Goal: Find specific page/section: Find specific page/section

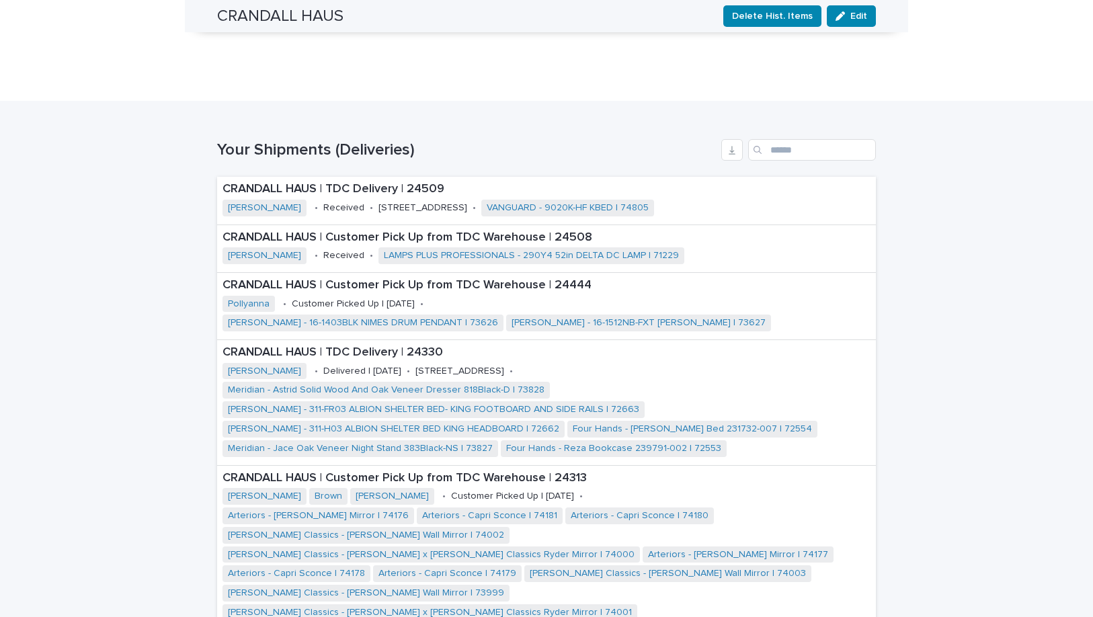
scroll to position [979, 0]
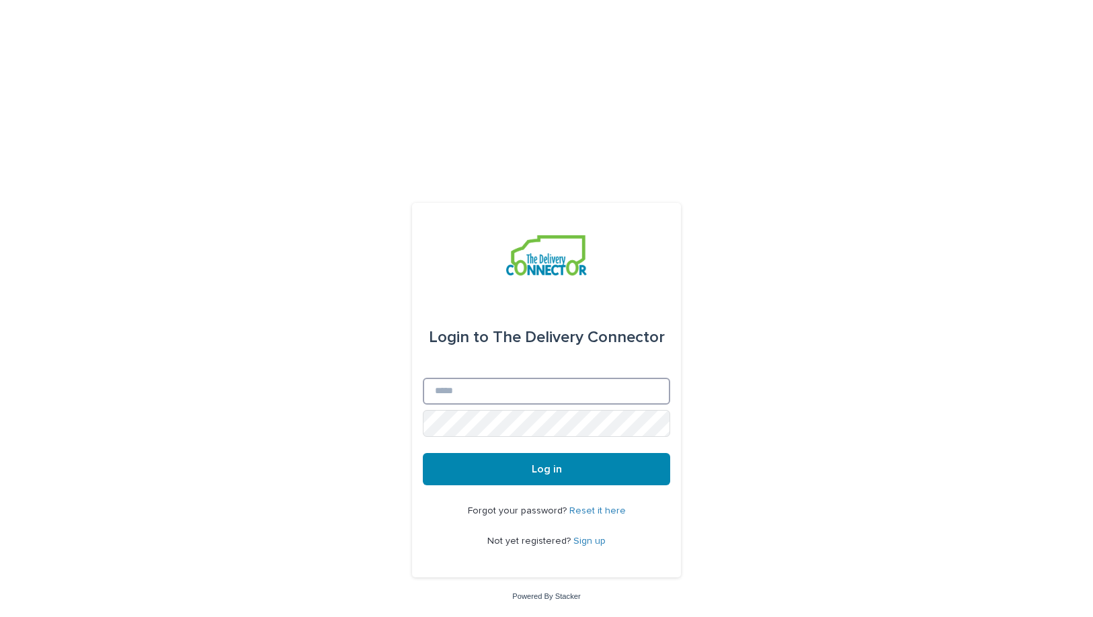
click at [553, 378] on input "Email" at bounding box center [546, 391] width 247 height 27
type input "**********"
click at [423, 453] on button "Log in" at bounding box center [546, 469] width 247 height 32
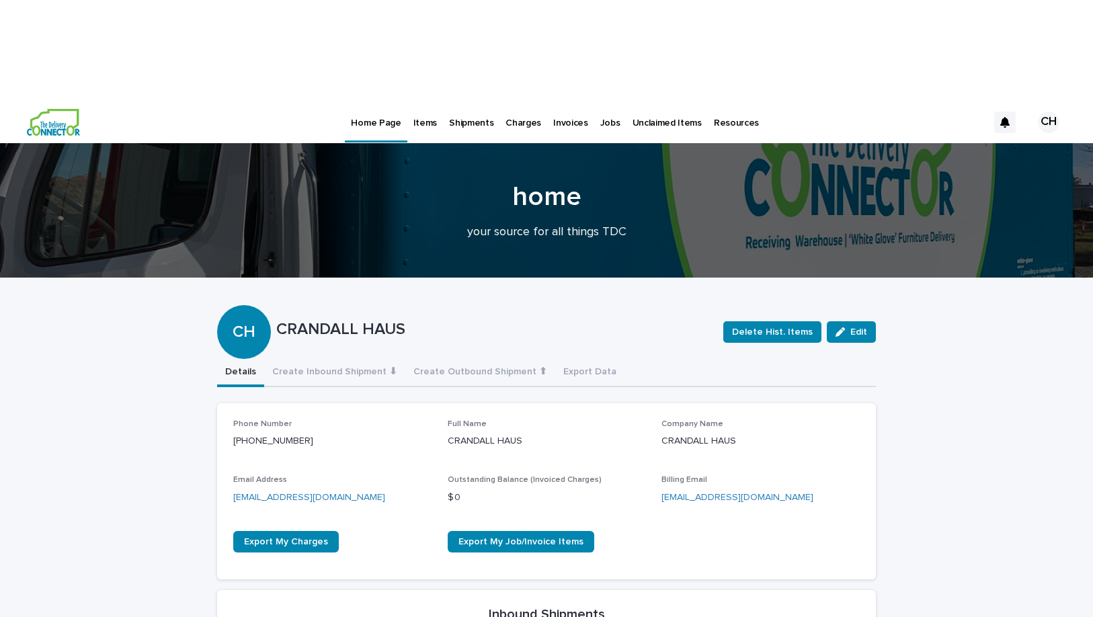
click at [600, 101] on p "Jobs" at bounding box center [610, 115] width 20 height 28
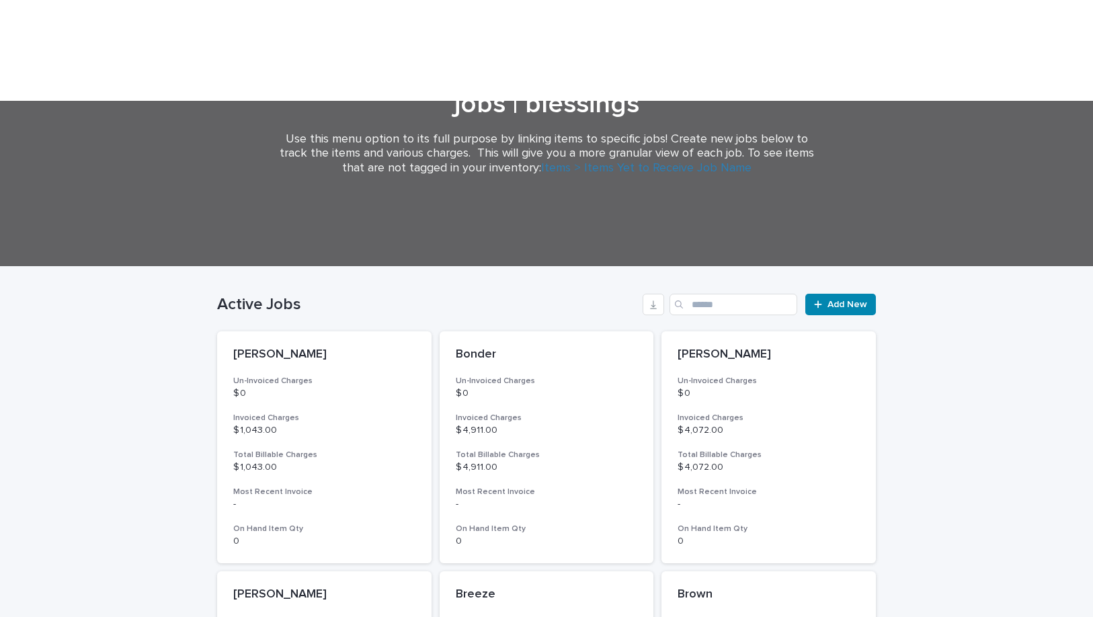
scroll to position [170, 0]
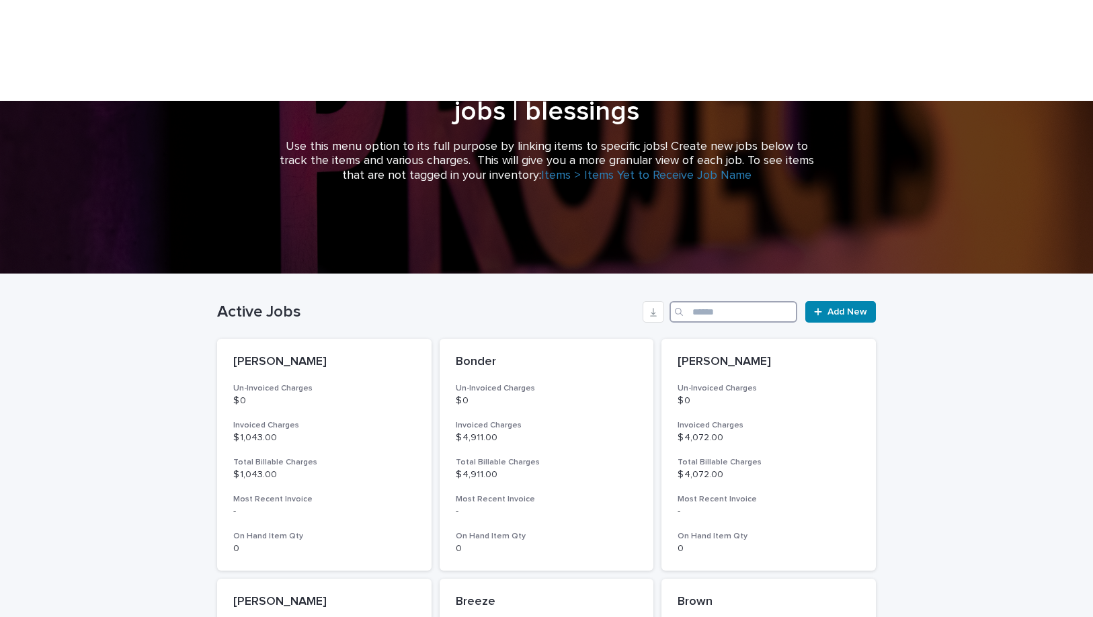
click at [756, 301] on input "Search" at bounding box center [734, 312] width 128 height 22
type input "*"
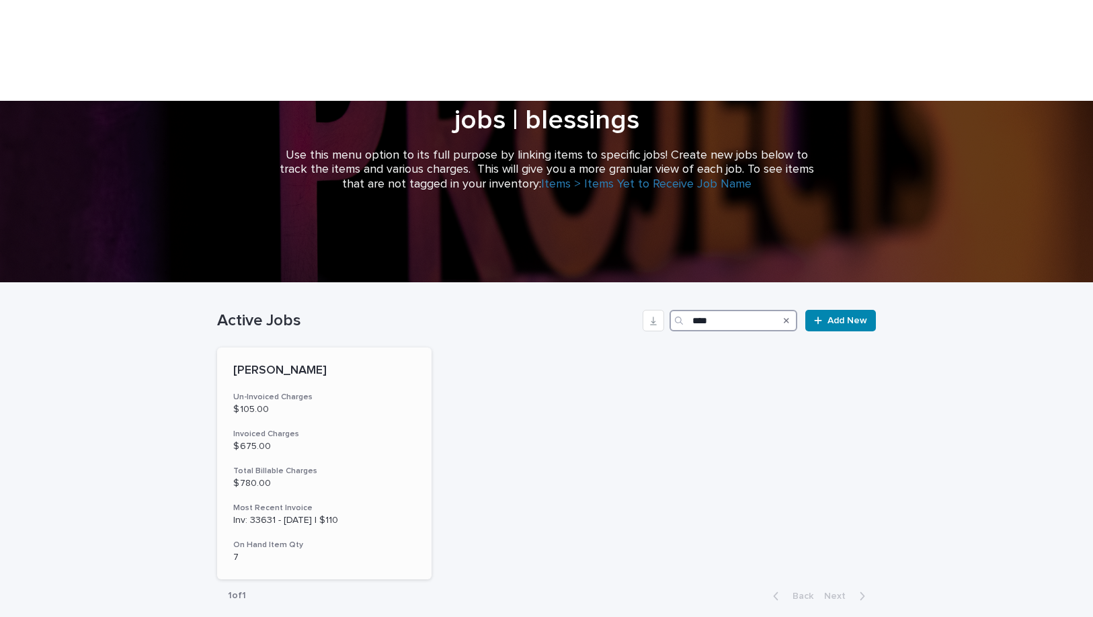
type input "****"
click at [314, 466] on h3 "Total Billable Charges" at bounding box center [324, 471] width 182 height 11
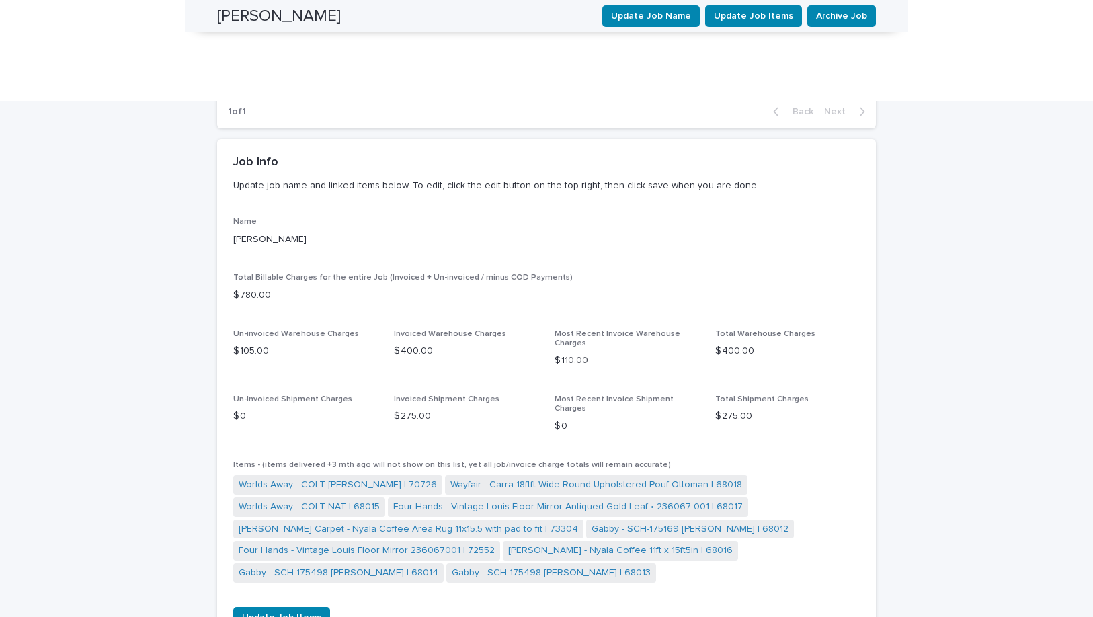
scroll to position [770, 0]
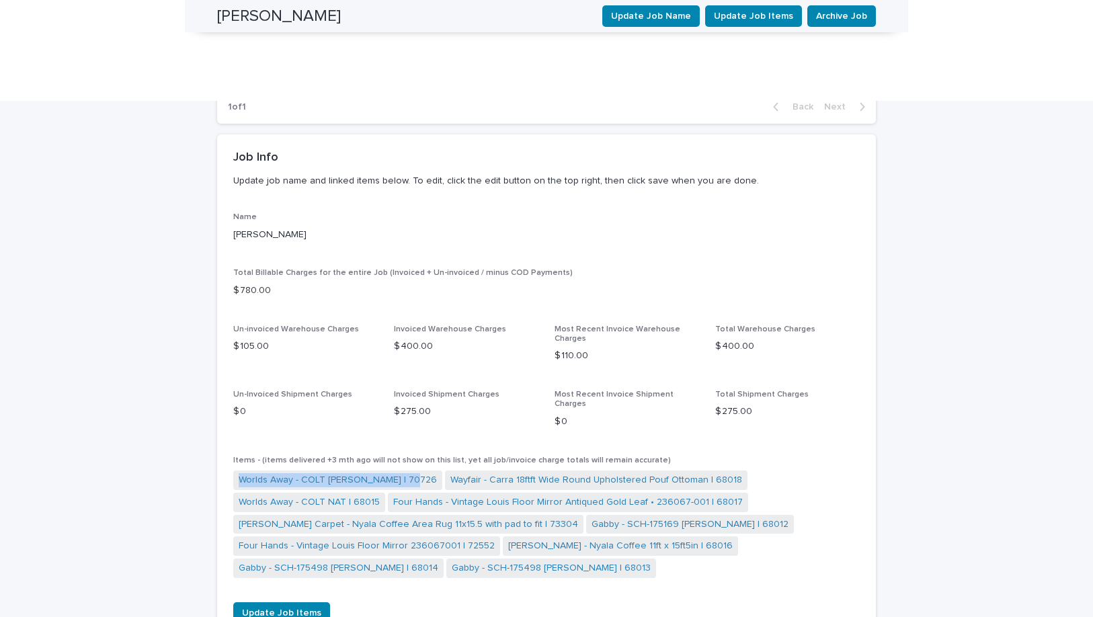
drag, startPoint x: 224, startPoint y: 334, endPoint x: 415, endPoint y: 336, distance: 190.9
click at [415, 336] on div "Name Cardani Total Billable Charges for the entire Job (Invoiced + Un-invoiced …" at bounding box center [546, 426] width 659 height 428
copy link "Worlds Away - COLT NAT BUFFET | 70726"
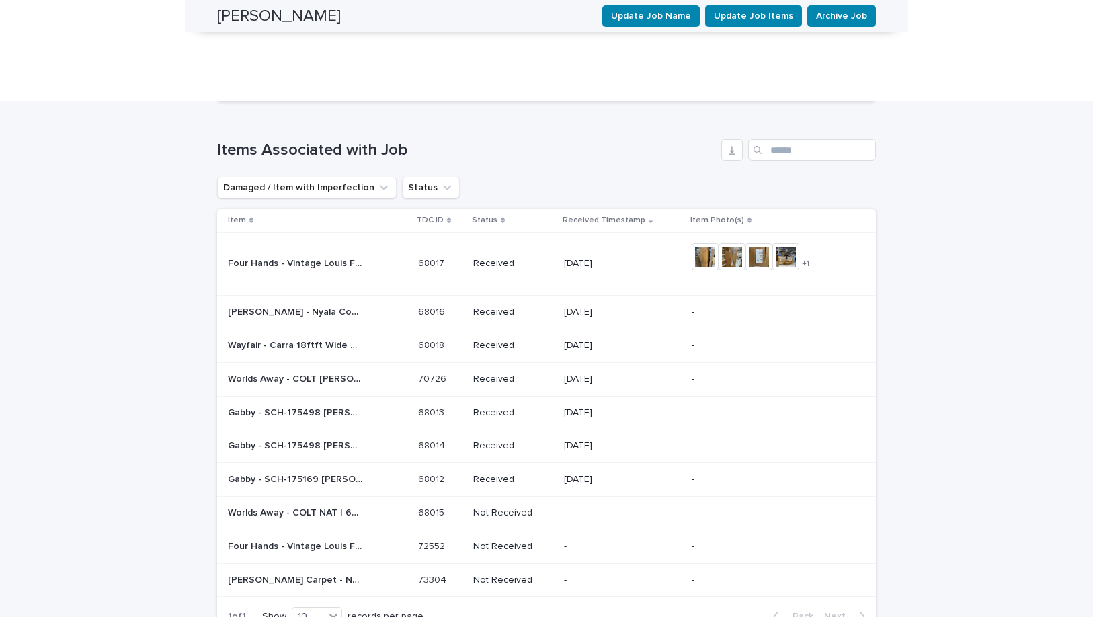
scroll to position [1309, 0]
click at [391, 462] on td "Gabby - SCH-175169 Lucius Bench | 68012 Gabby - SCH-175169 Lucius Bench | 68012" at bounding box center [315, 479] width 196 height 34
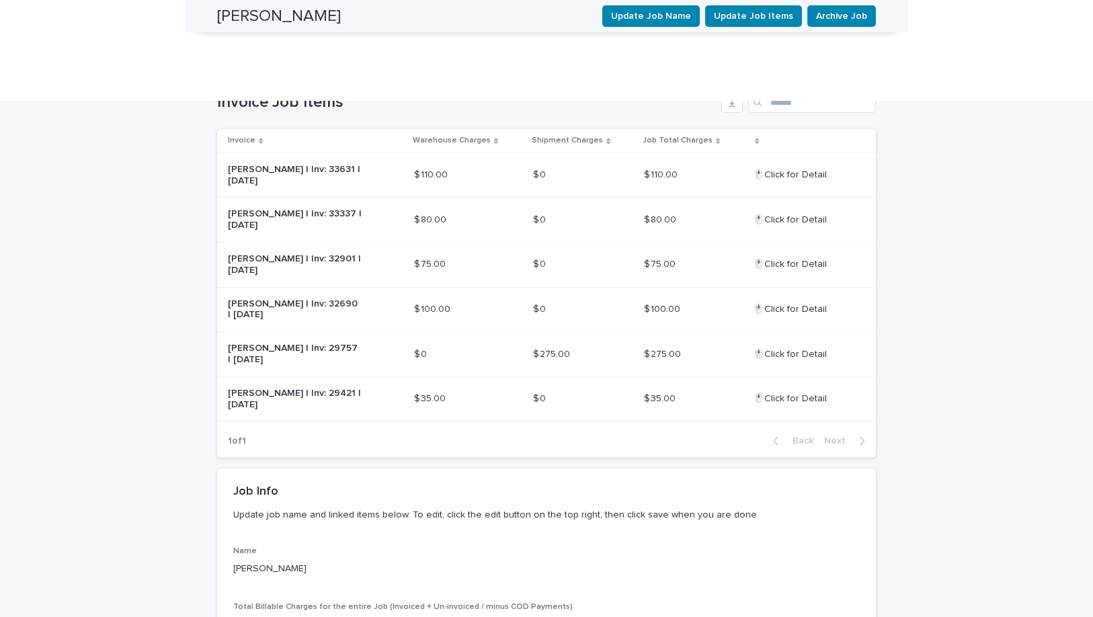
scroll to position [432, 0]
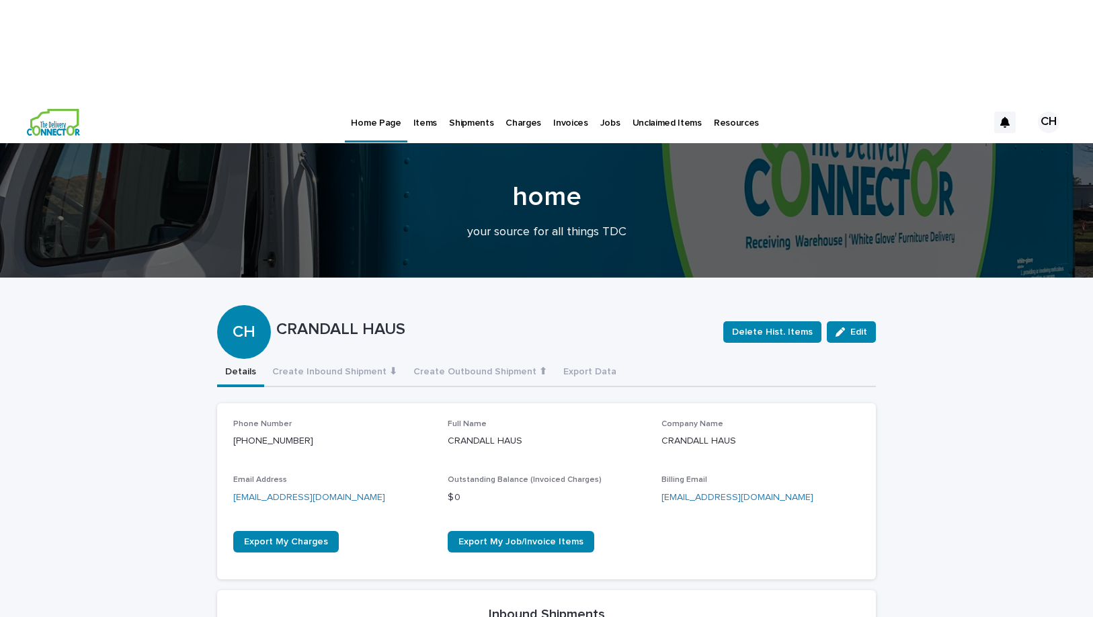
click at [602, 101] on p "Jobs" at bounding box center [610, 115] width 20 height 28
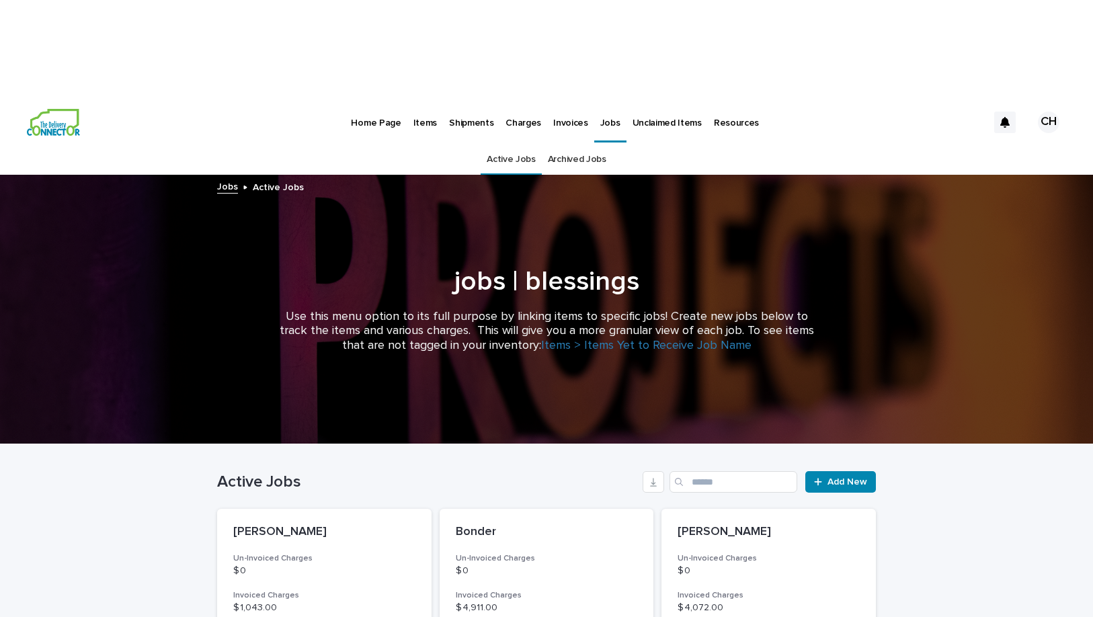
scroll to position [290, 0]
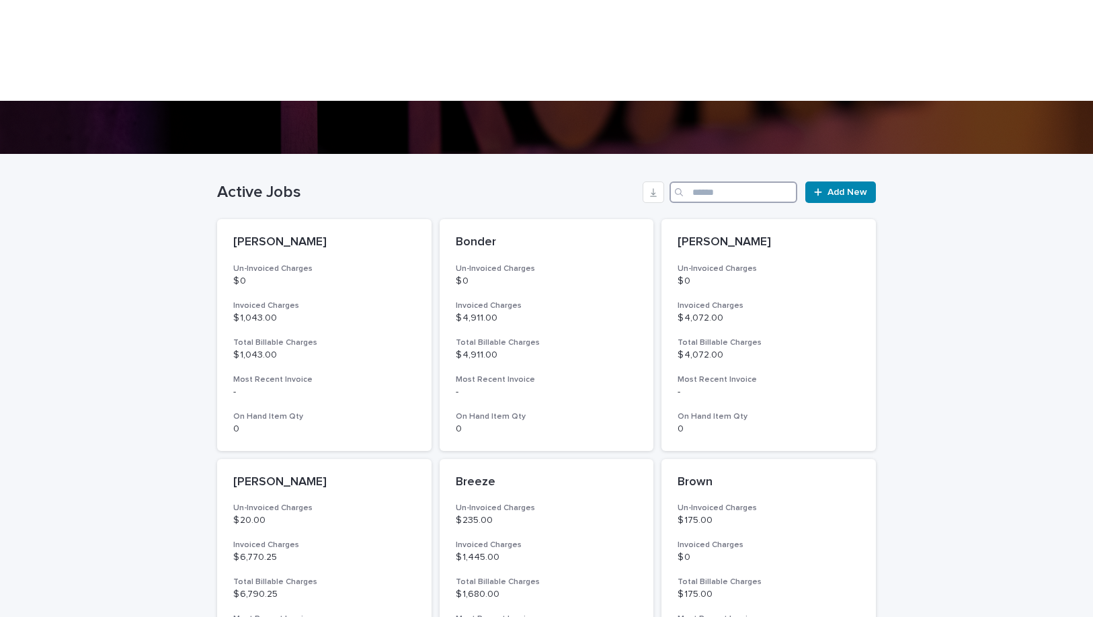
click at [702, 182] on input "Search" at bounding box center [734, 193] width 128 height 22
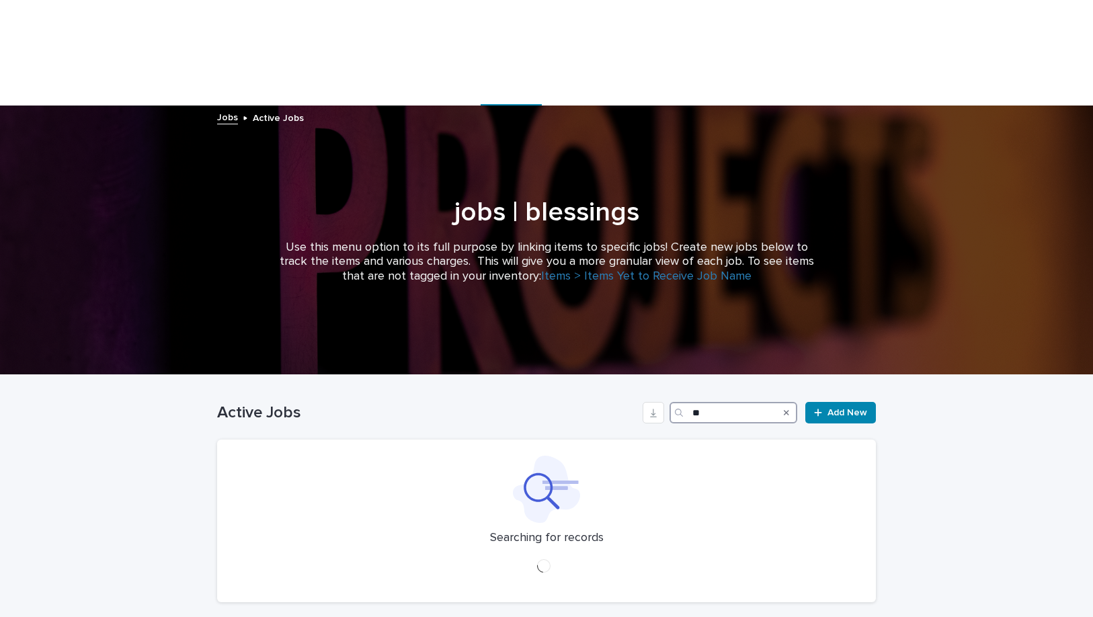
type input "***"
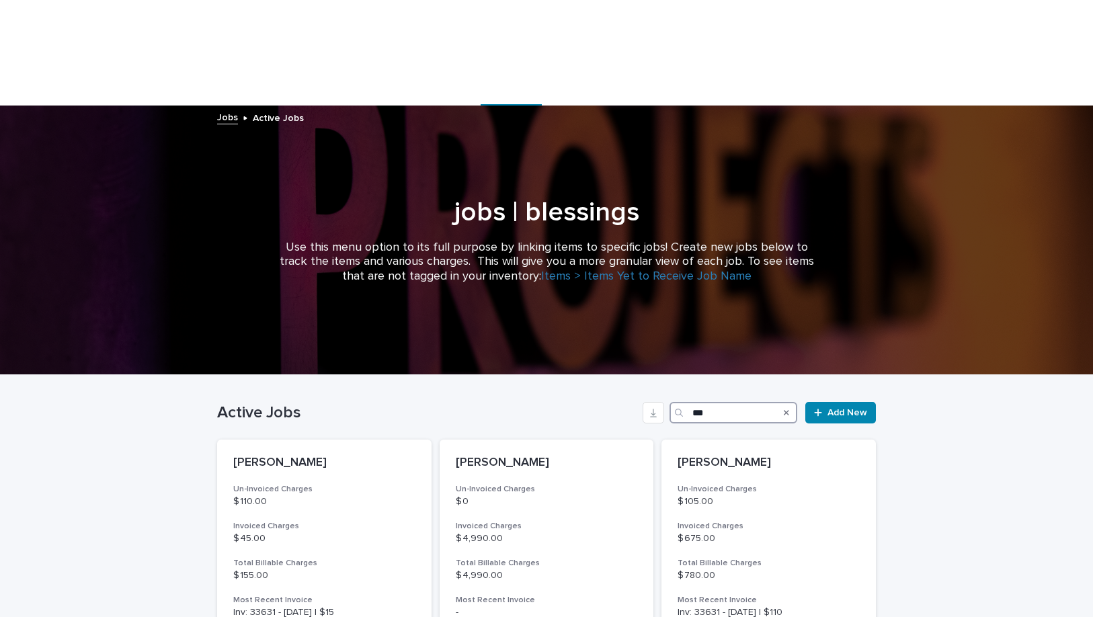
scroll to position [161, 0]
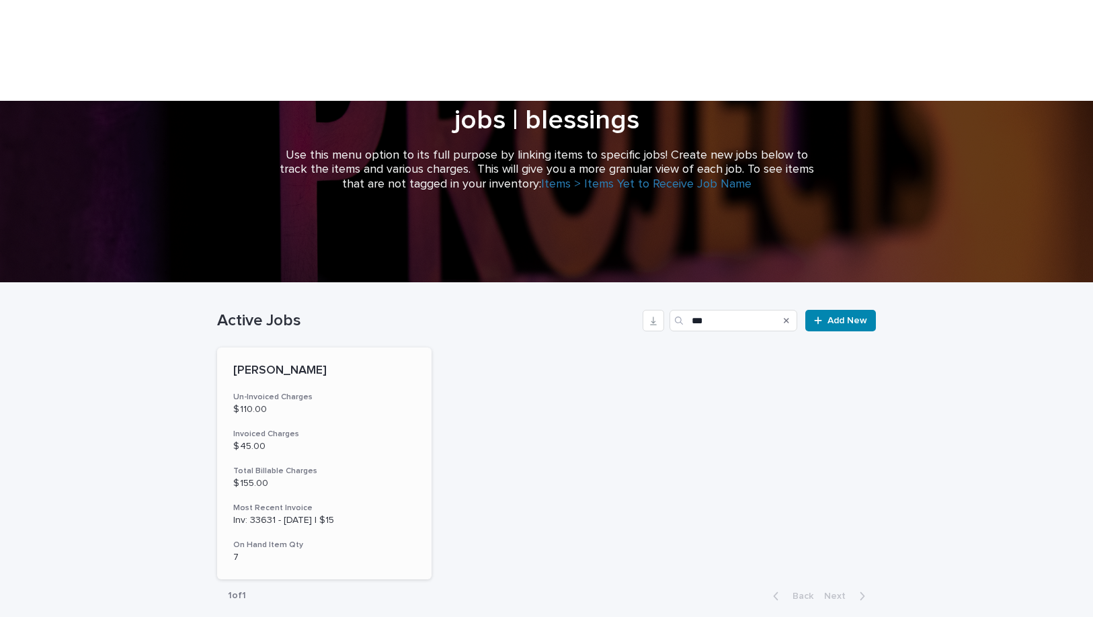
click at [311, 392] on h3 "Un-Invoiced Charges" at bounding box center [324, 397] width 182 height 11
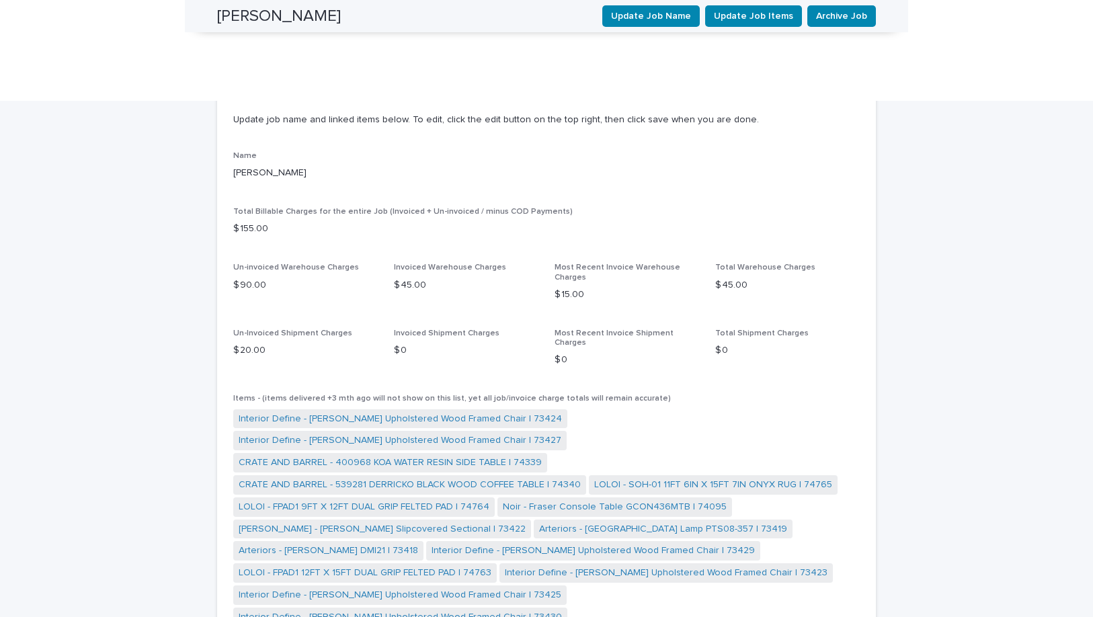
scroll to position [683, 0]
